Goal: Navigation & Orientation: Find specific page/section

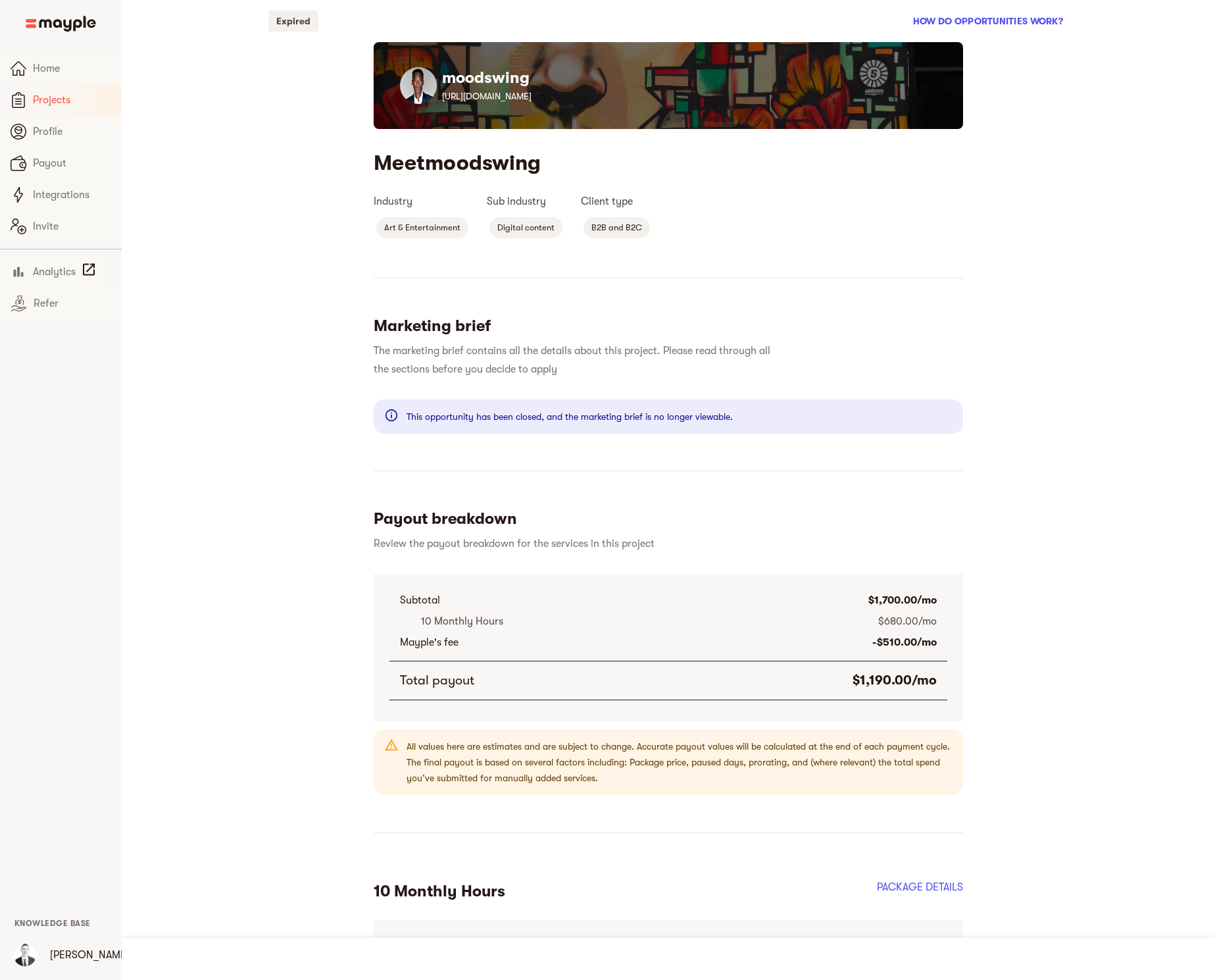
click at [43, 98] on span "Projects" at bounding box center [72, 100] width 79 height 16
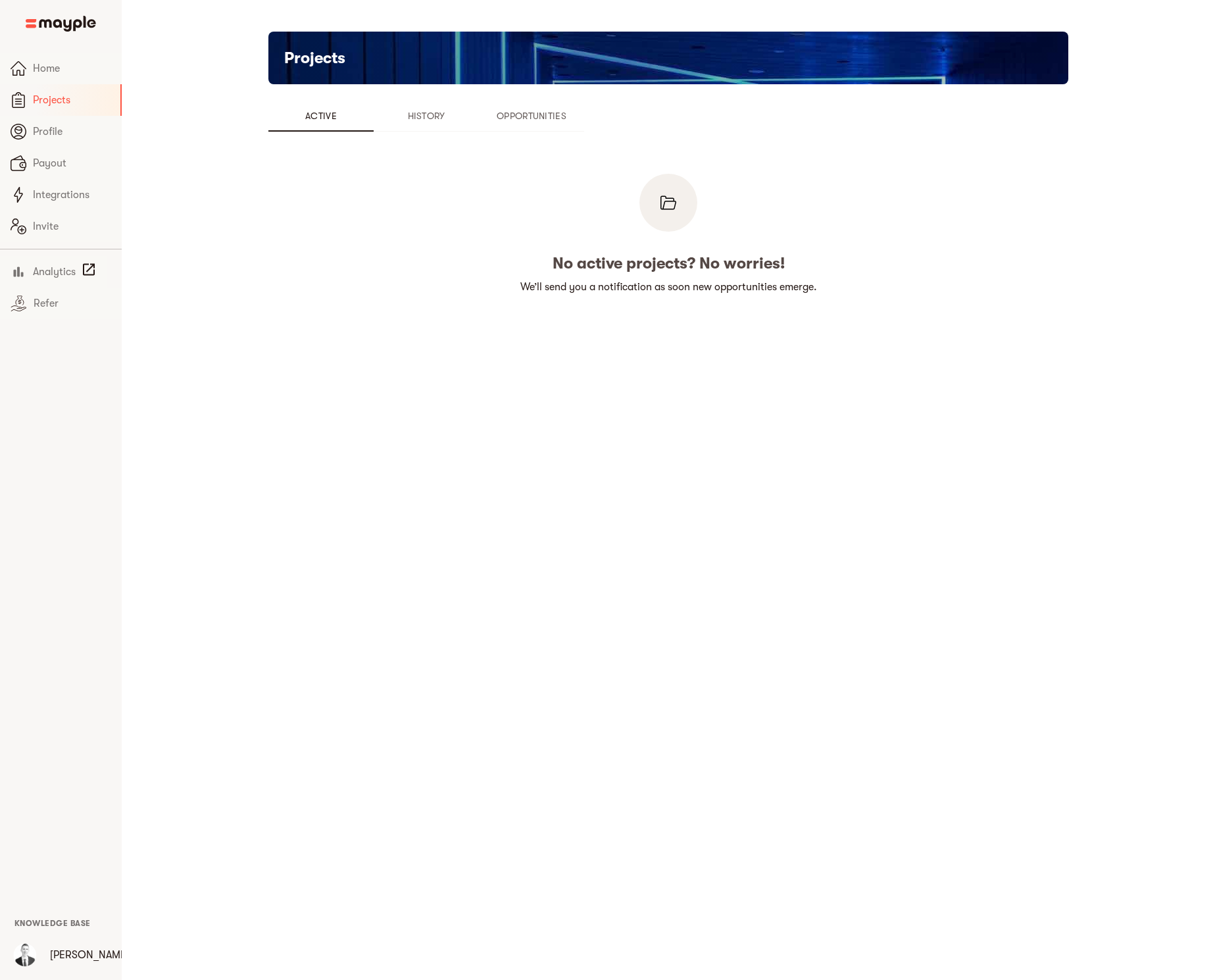
click at [415, 115] on span "History" at bounding box center [426, 115] width 89 height 16
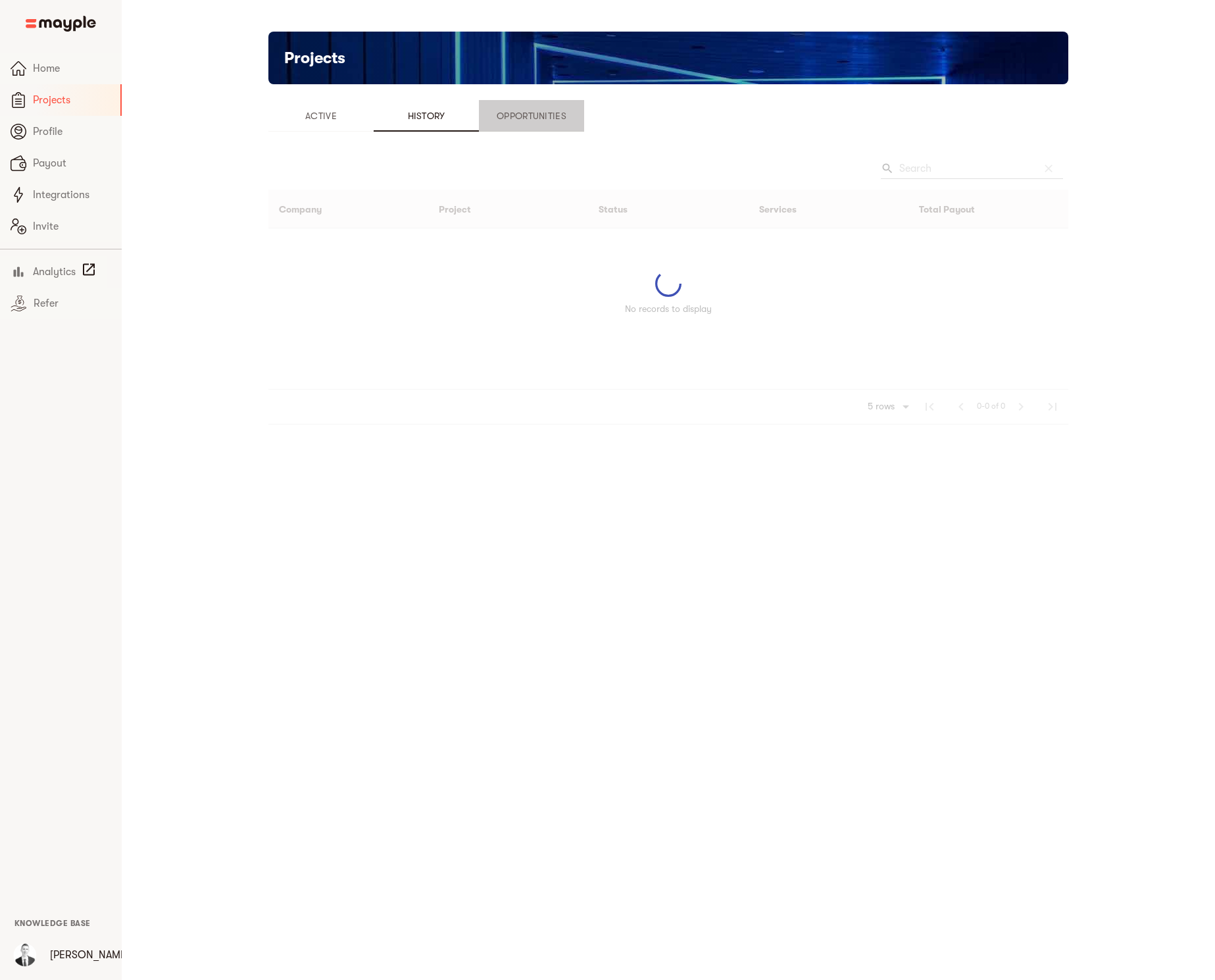
click at [538, 118] on span "Opportunities" at bounding box center [531, 115] width 89 height 16
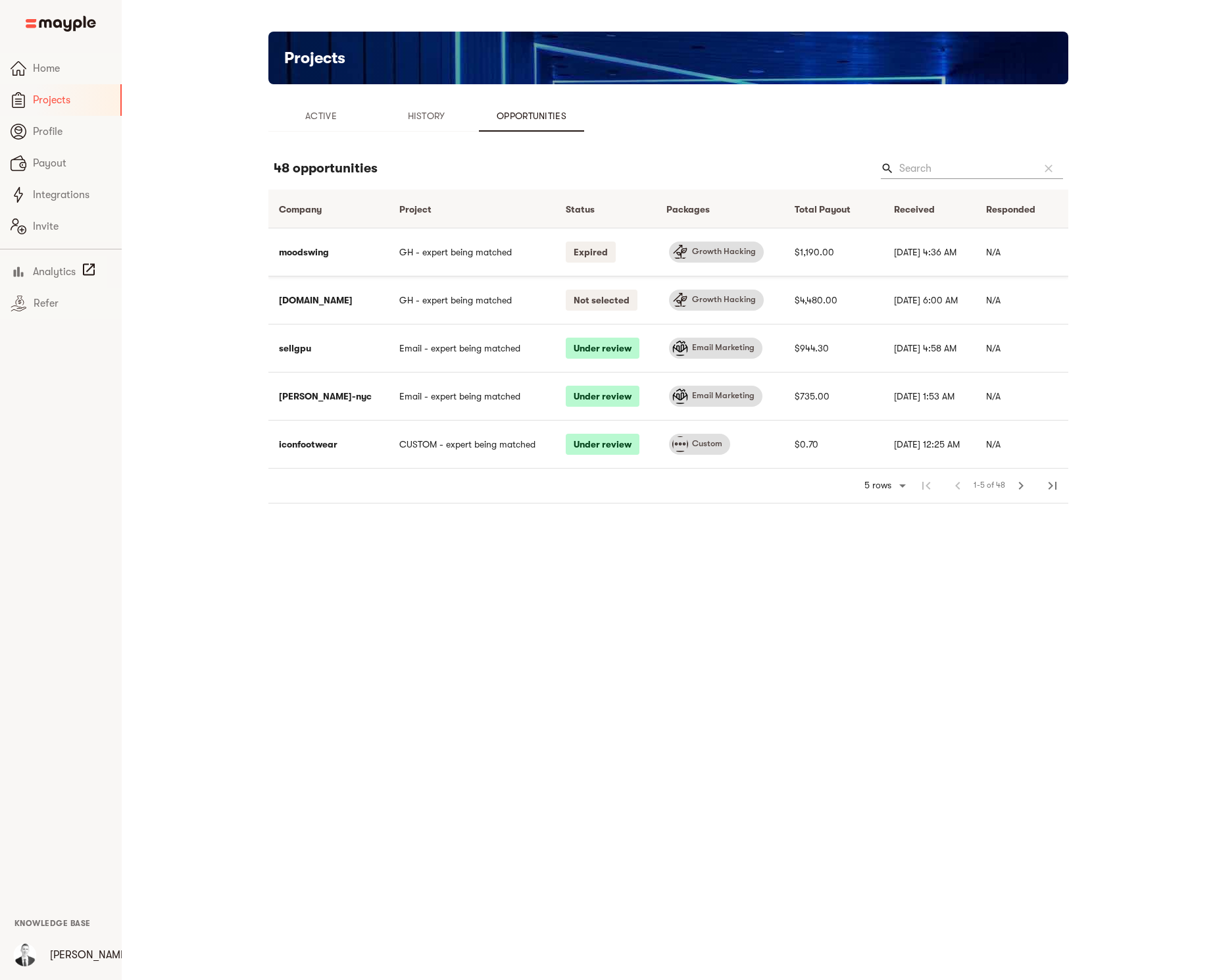
click at [298, 250] on td "moodswing" at bounding box center [329, 251] width 121 height 48
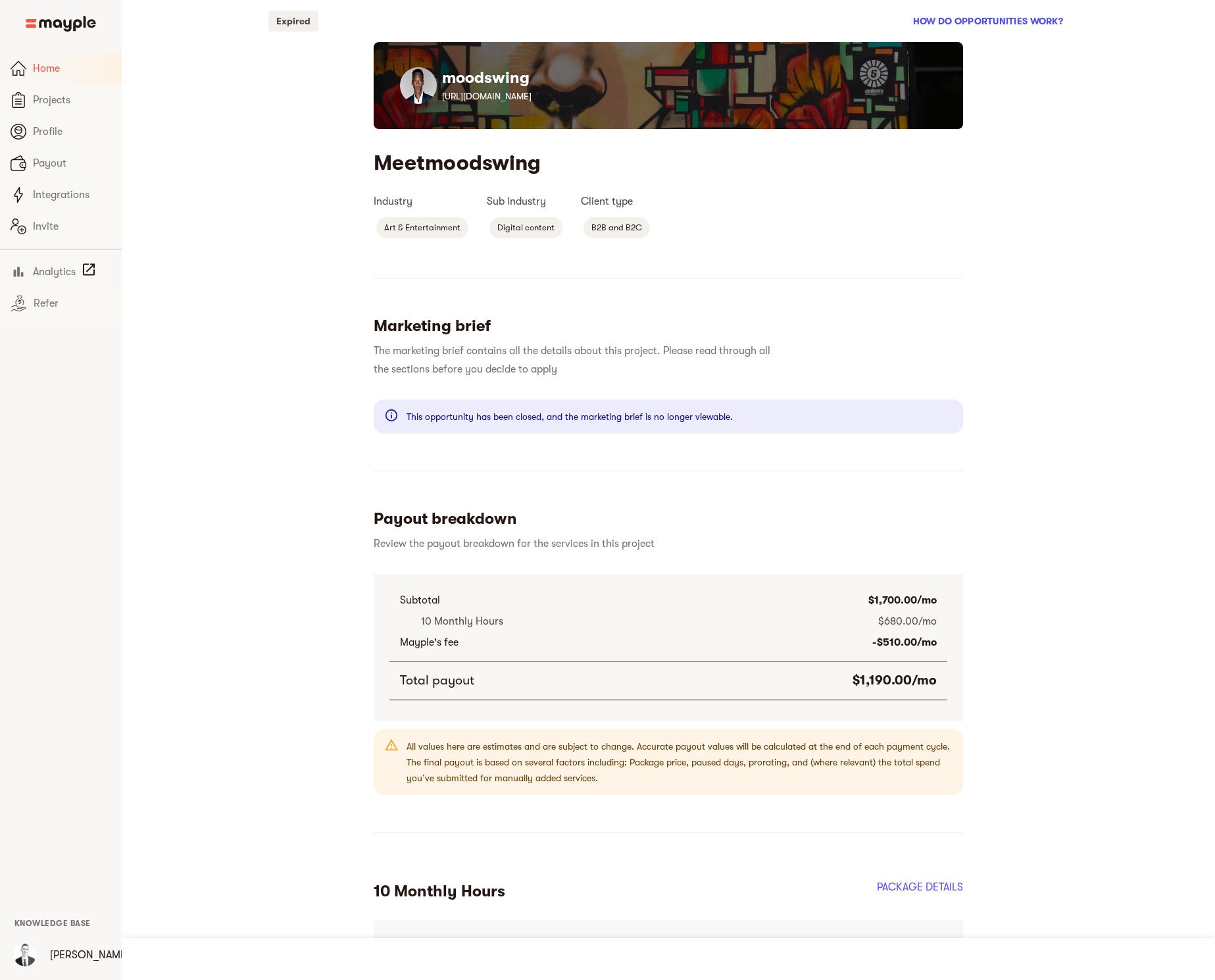
click at [69, 69] on span "Home" at bounding box center [72, 68] width 79 height 16
